Goal: Answer question/provide support: Share knowledge or assist other users

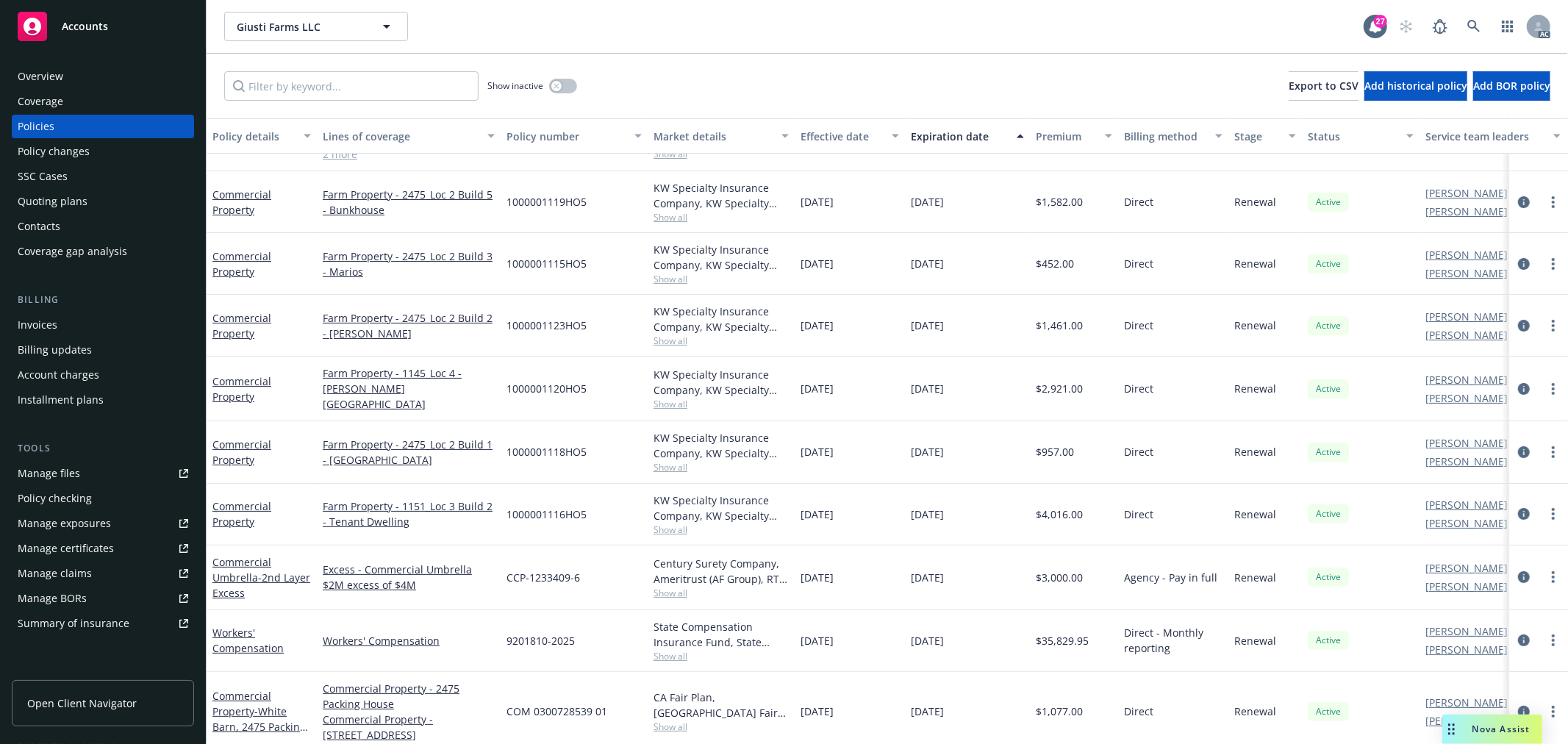
scroll to position [182, 0]
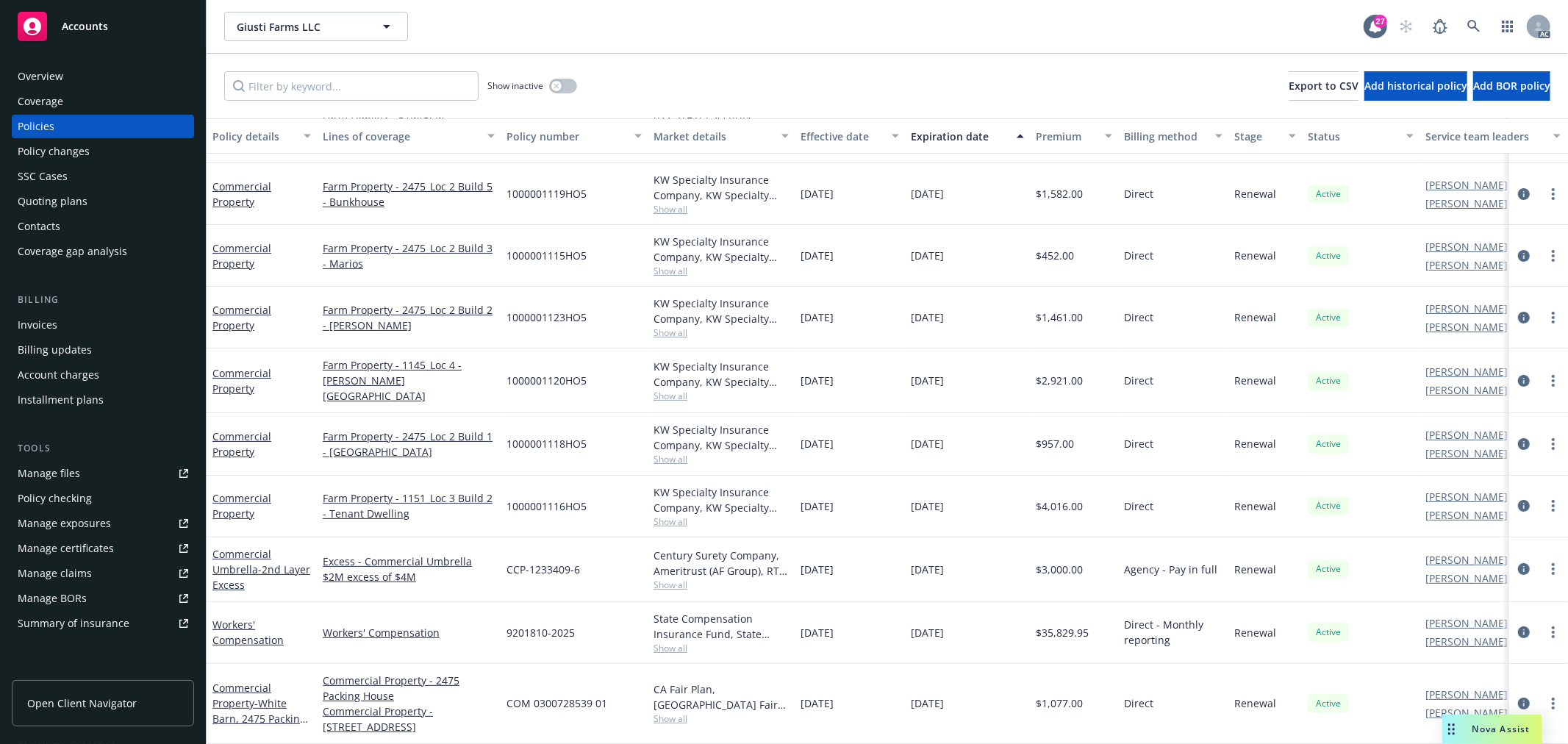
click at [1508, 721] on div "Nova Assist" at bounding box center [1493, 730] width 100 height 30
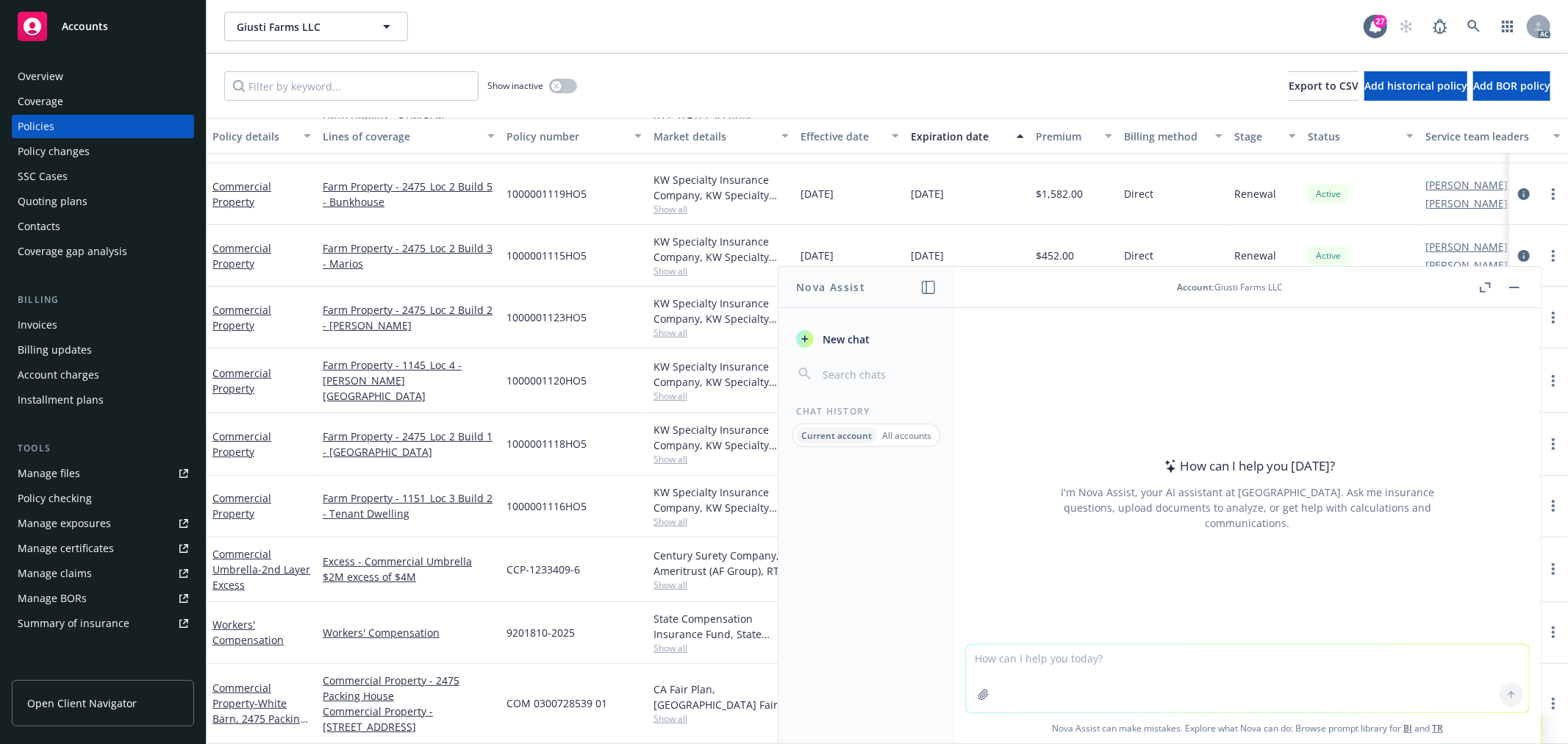
click at [1119, 670] on textarea at bounding box center [1248, 679] width 563 height 68
paste textarea "Could you please help confirm whether the six Property policies and three Liber…"
type textarea "润色： Could you please help confirm whether the six Property policies and three L…"
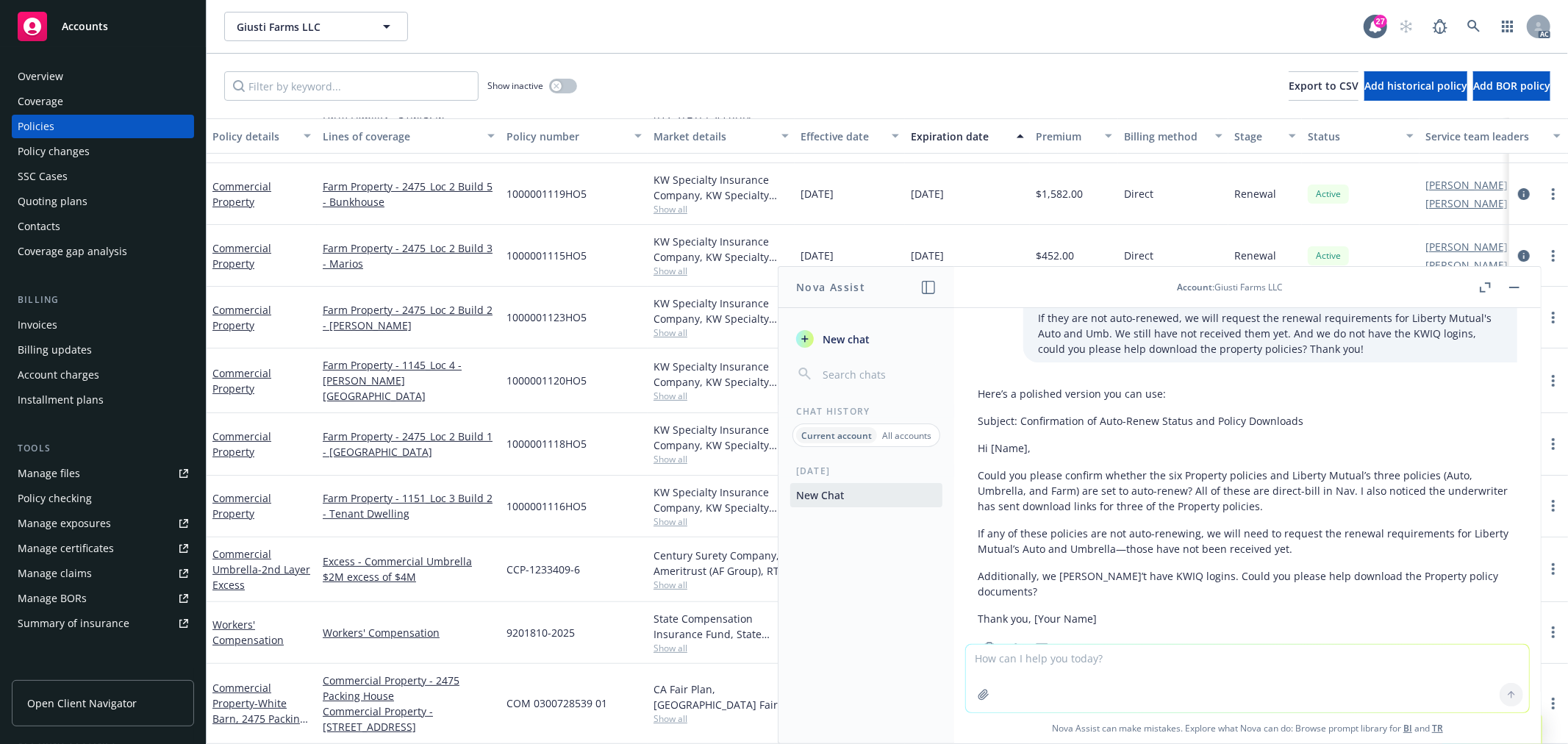
scroll to position [107, 0]
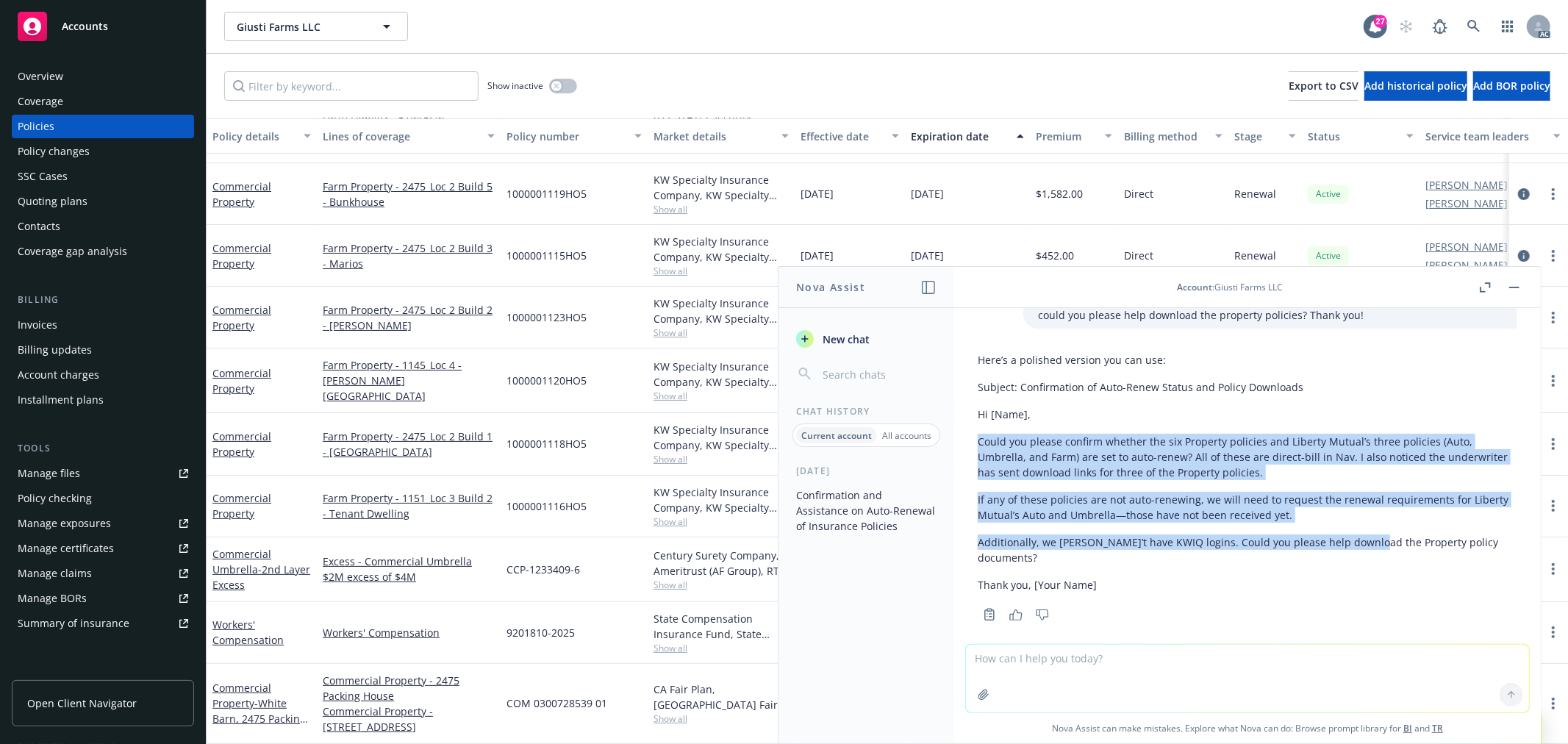
drag, startPoint x: 981, startPoint y: 446, endPoint x: 1368, endPoint y: 531, distance: 396.2
click at [1368, 531] on div "Here’s a polished version you can use: Subject: Confirmation of Auto-Renew Stat…" at bounding box center [1247, 472] width 540 height 252
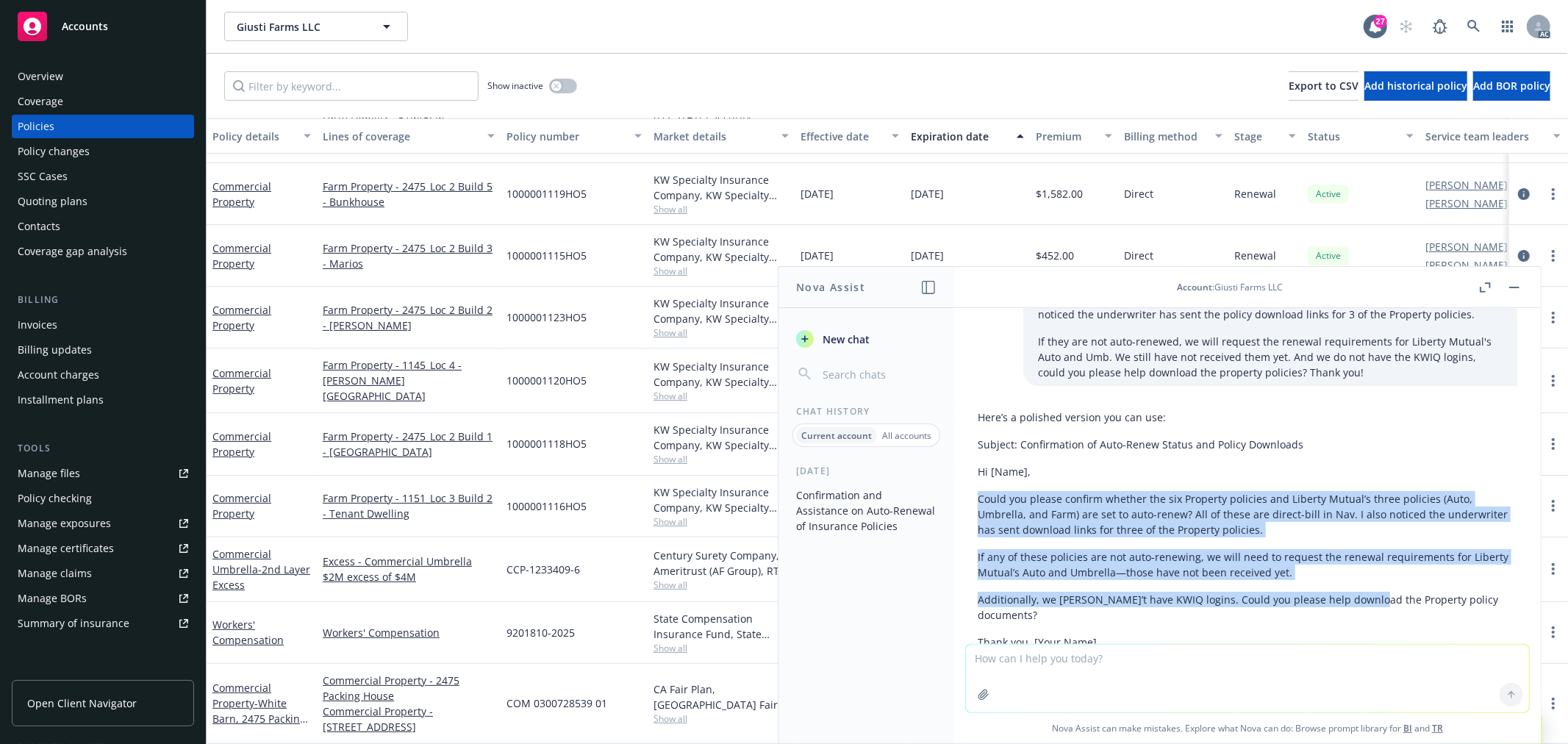
scroll to position [26, 0]
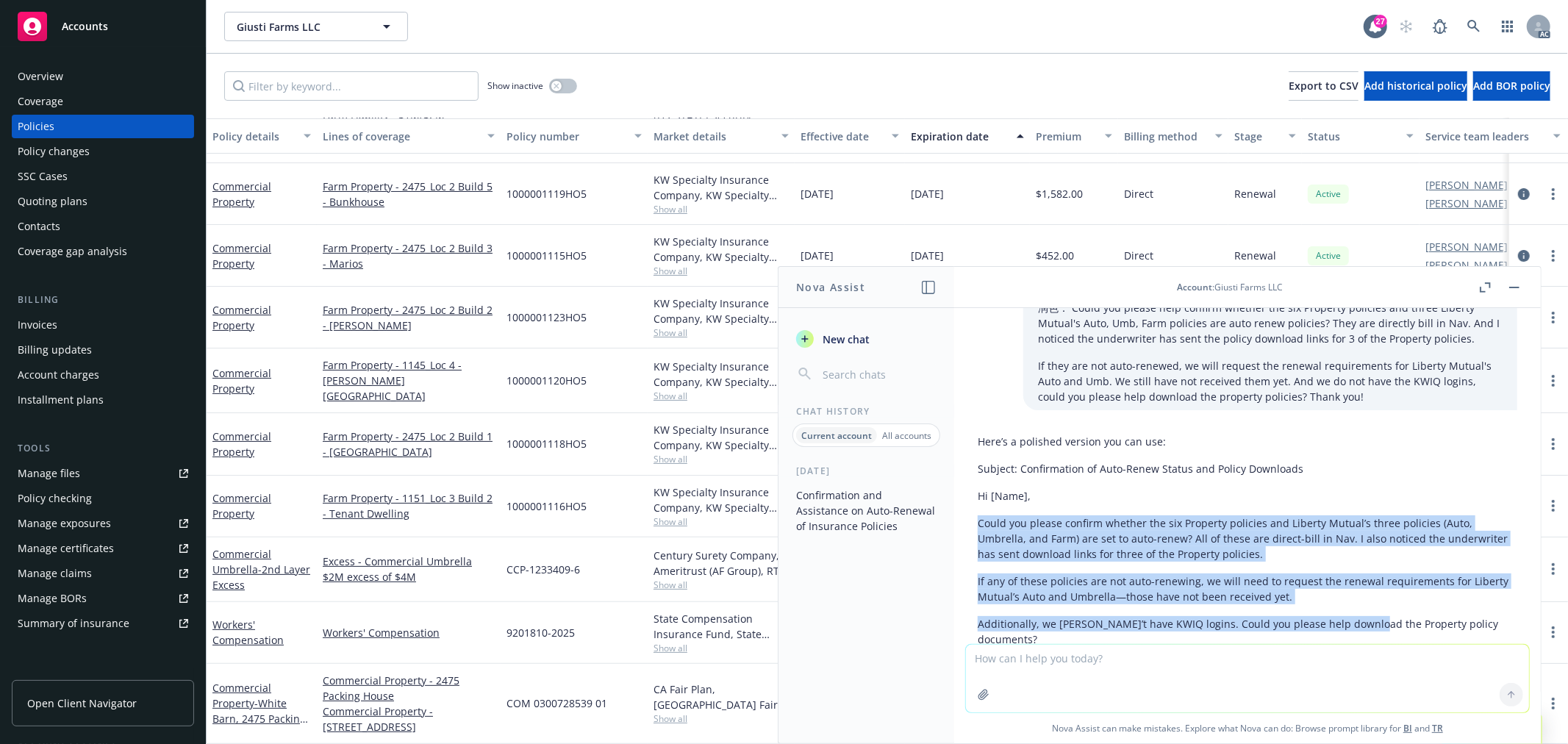
click at [1060, 667] on textarea at bounding box center [1248, 679] width 563 height 68
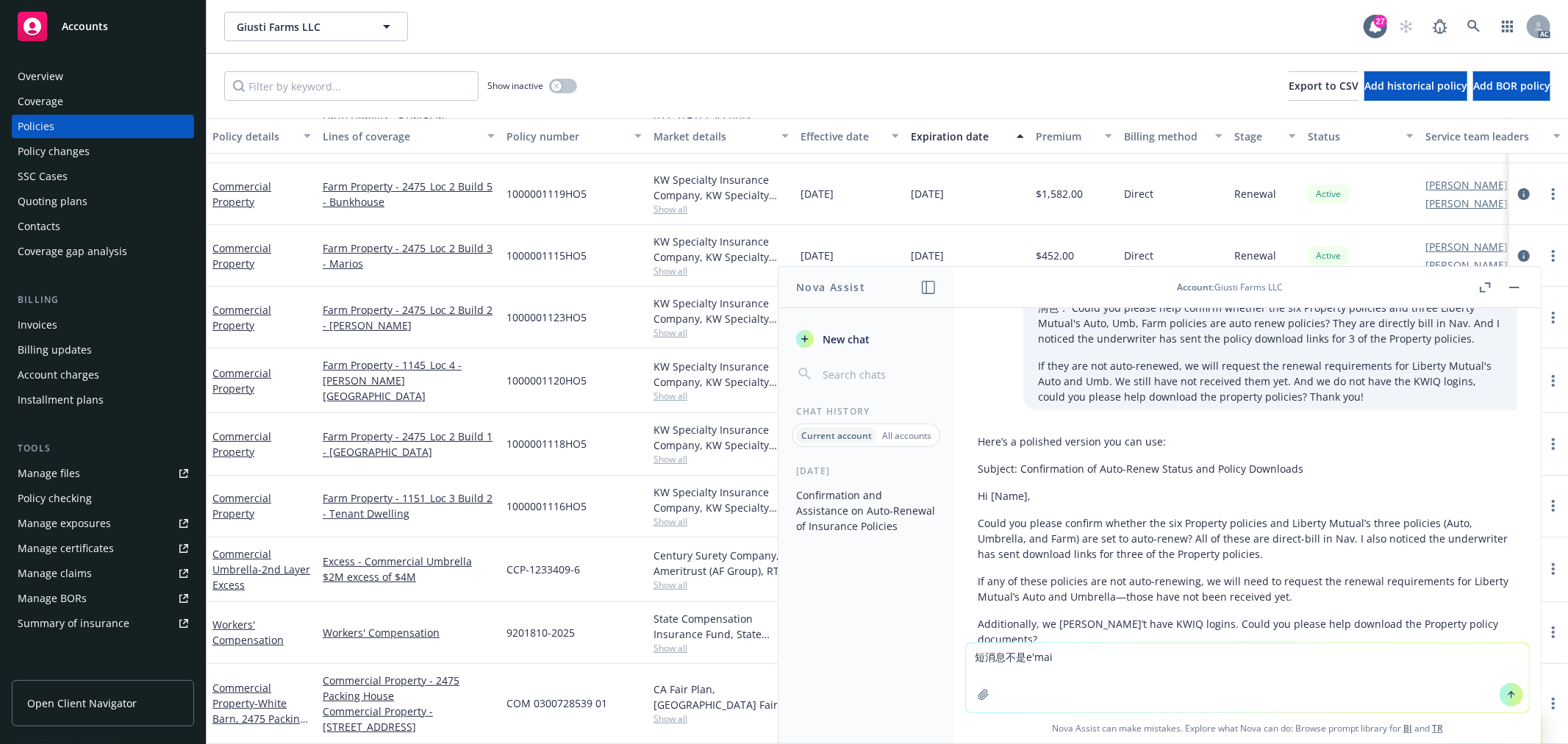
type textarea "短消息不是email"
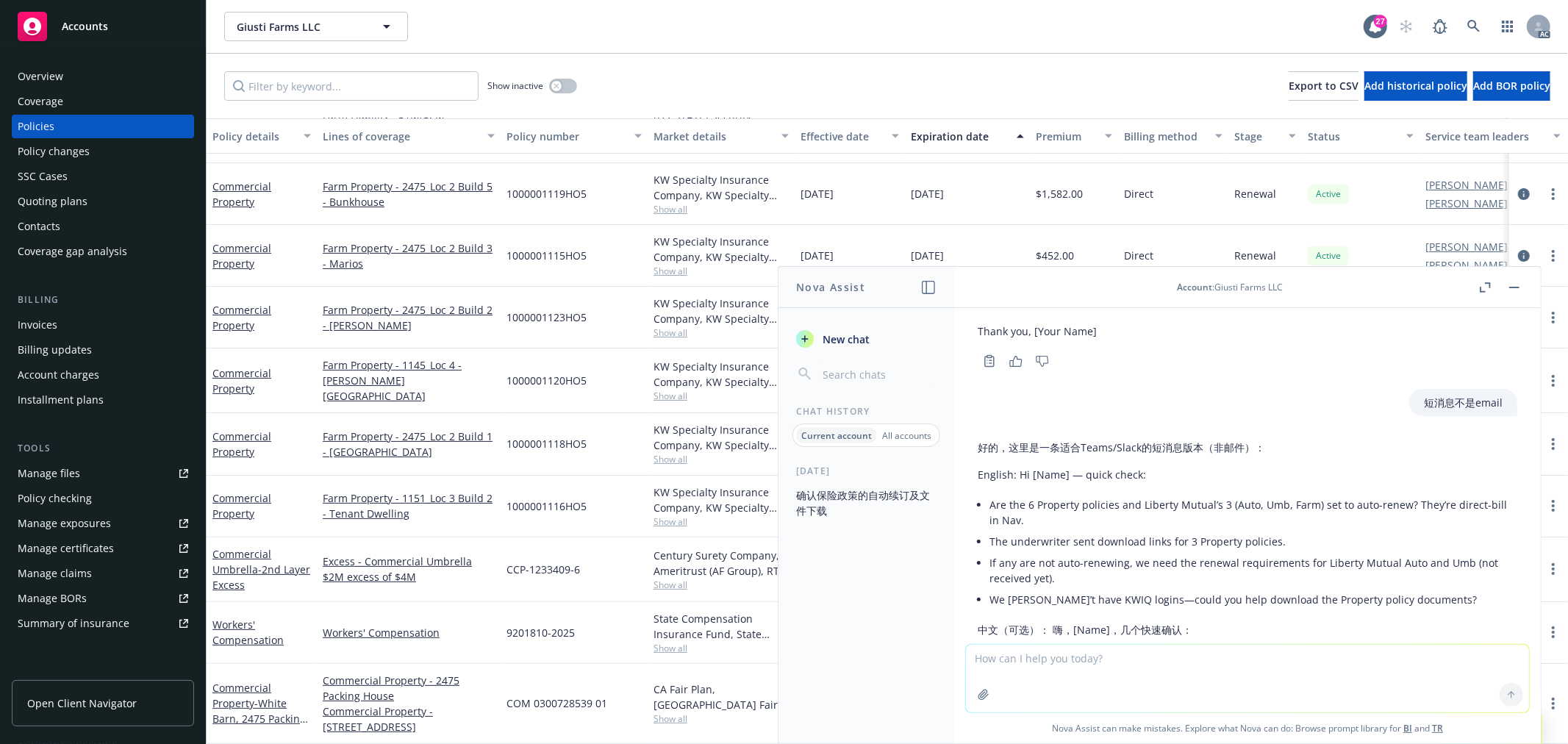
scroll to position [340, 0]
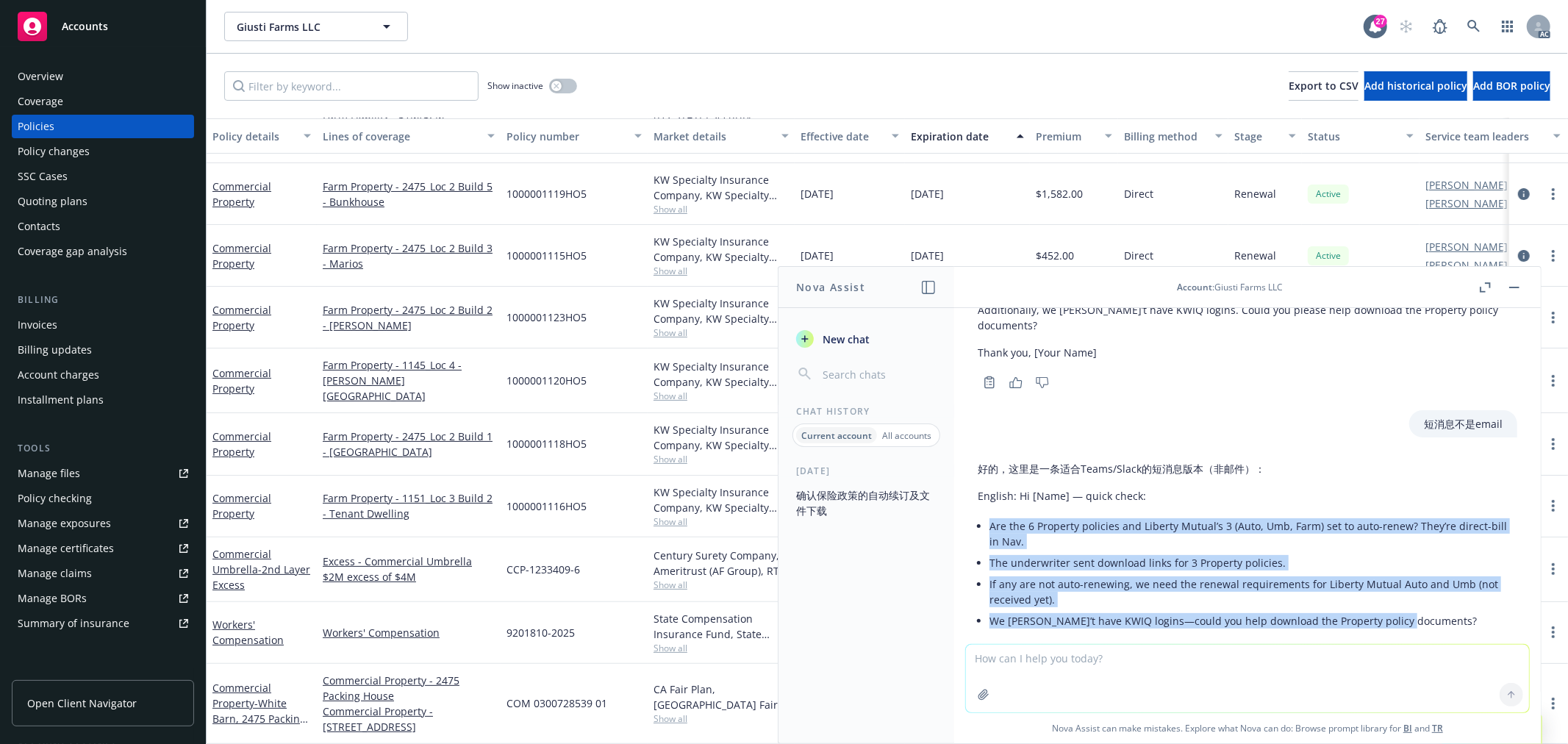
drag, startPoint x: 1408, startPoint y: 594, endPoint x: 984, endPoint y: 515, distance: 431.3
click at [984, 515] on div "好的，这里是一条适合Teams/Slack的短消息版本（非邮件）： English: Hi [Name] — quick check: Are the 6 P…" at bounding box center [1247, 609] width 540 height 307
copy ul "Are the 6 Property policies and Liberty Mutual’s 3 (Auto, Umb, Farm) set to aut…"
